Goal: Task Accomplishment & Management: Manage account settings

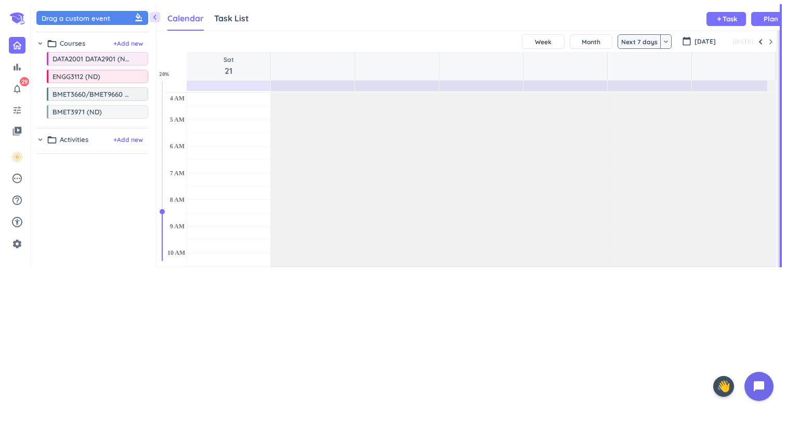
scroll to position [26, 629]
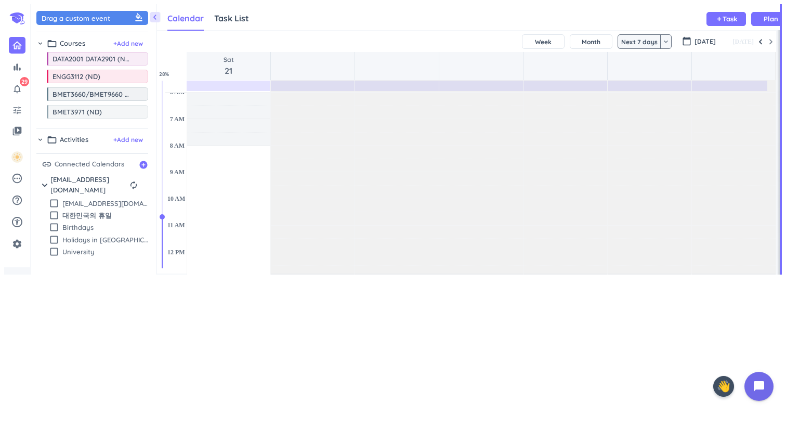
click at [12, 20] on icon at bounding box center [17, 18] width 18 height 18
click at [8, 17] on icon at bounding box center [17, 18] width 18 height 18
click at [12, 9] on icon at bounding box center [17, 18] width 18 height 18
click at [17, 249] on icon "settings" at bounding box center [17, 244] width 10 height 10
